Goal: Task Accomplishment & Management: Manage account settings

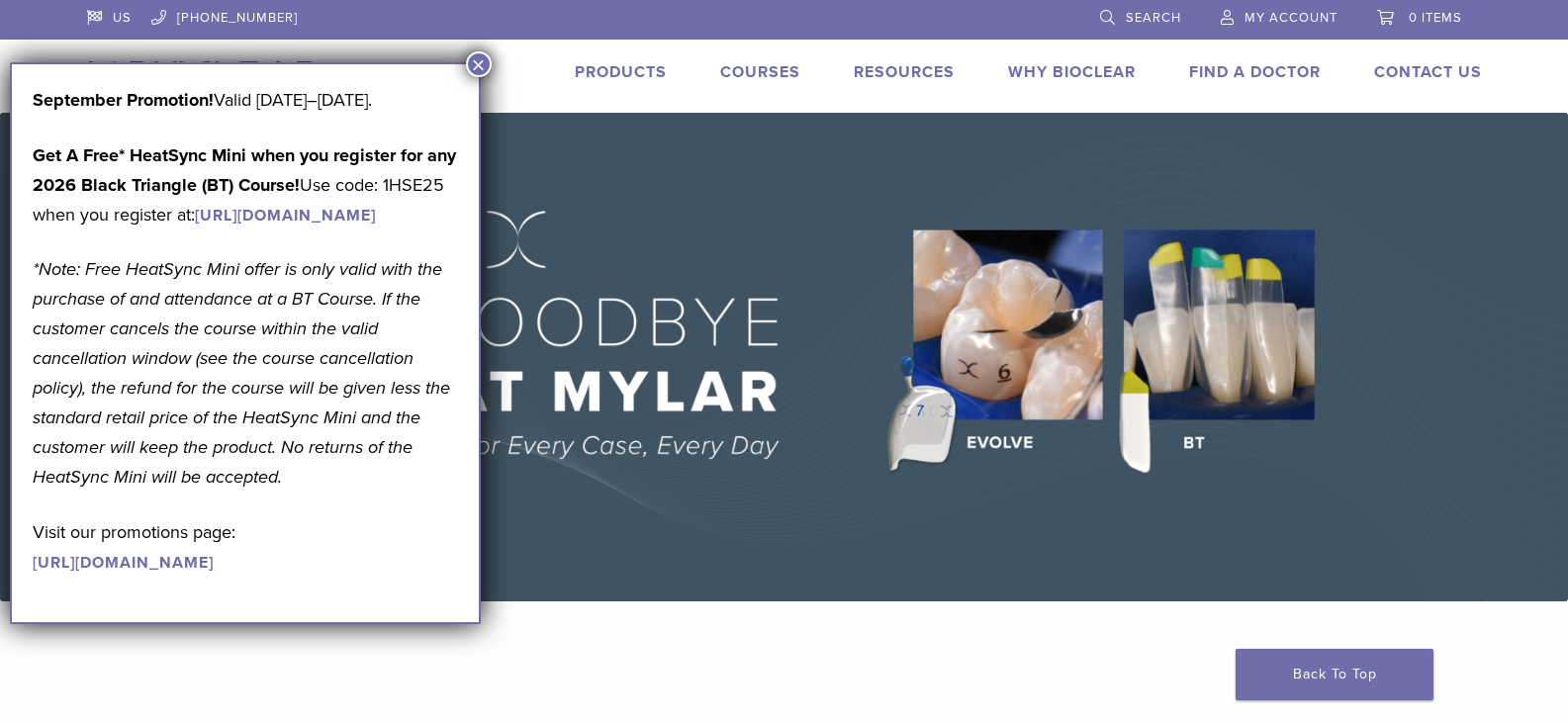
click at [481, 59] on button "×" at bounding box center [479, 65] width 26 height 26
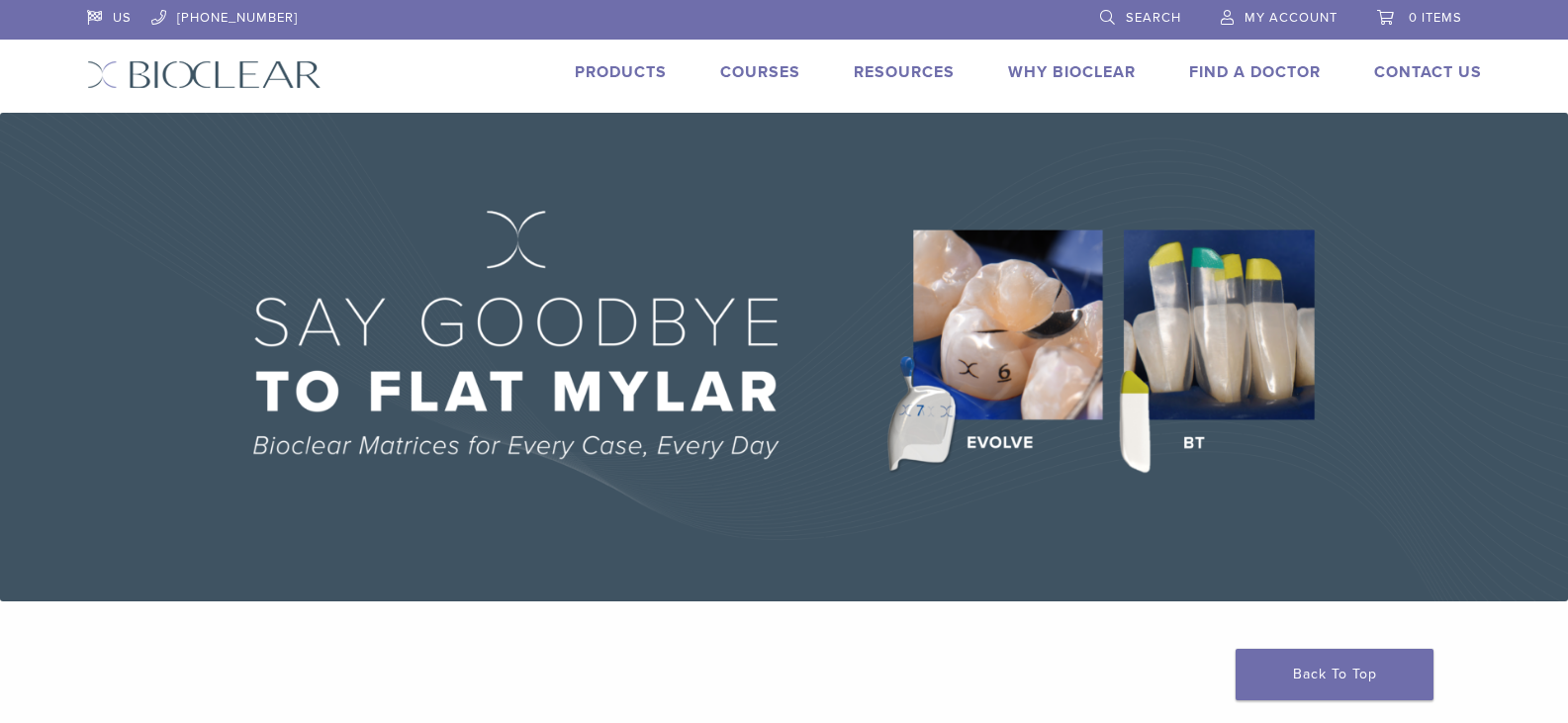
click at [1298, 12] on span "My Account" at bounding box center [1291, 18] width 93 height 16
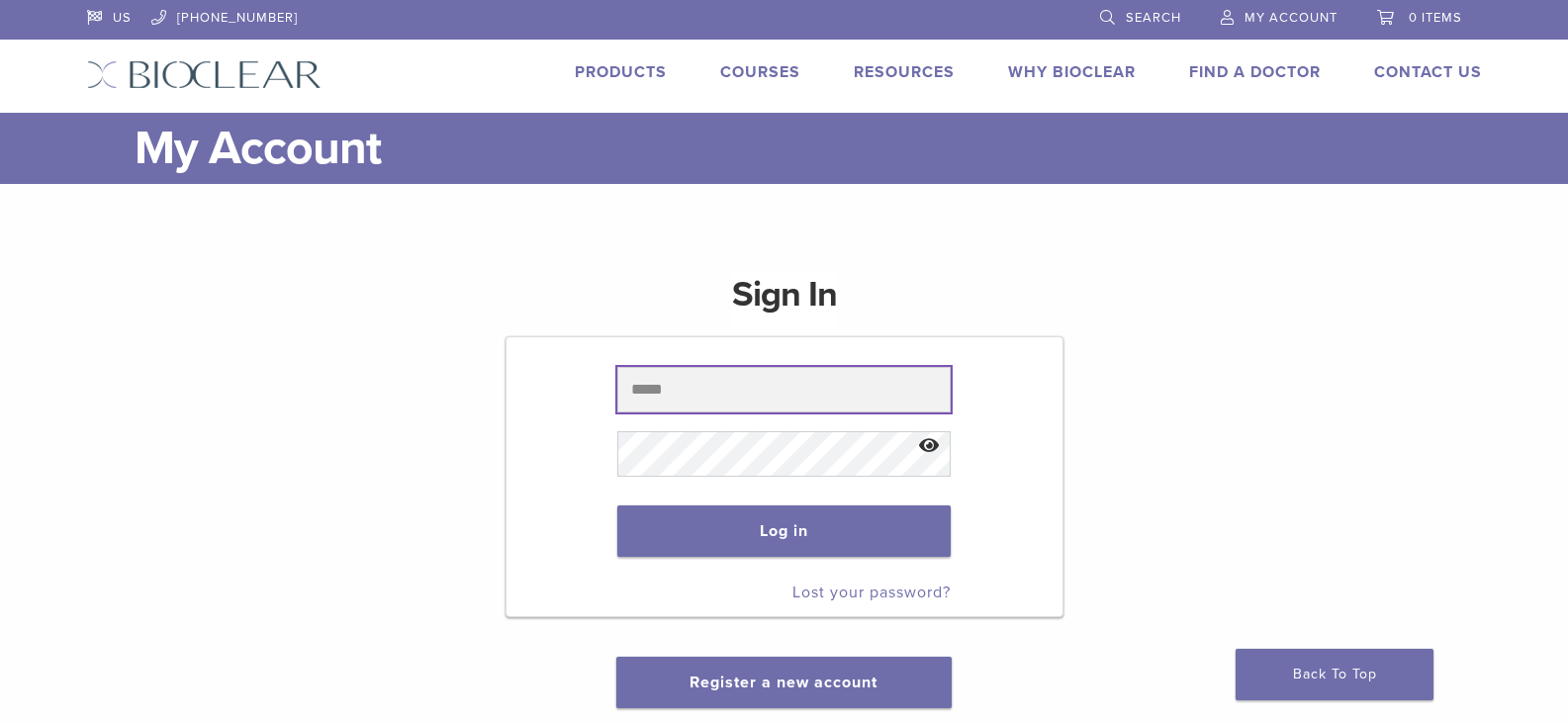
click at [715, 385] on input "text" at bounding box center [784, 390] width 334 height 46
type input "******"
